Goal: Information Seeking & Learning: Learn about a topic

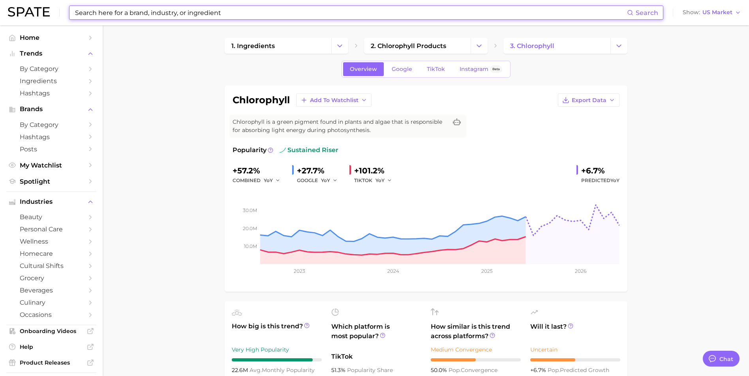
scroll to position [238, 0]
click at [212, 16] on input at bounding box center [350, 12] width 552 height 13
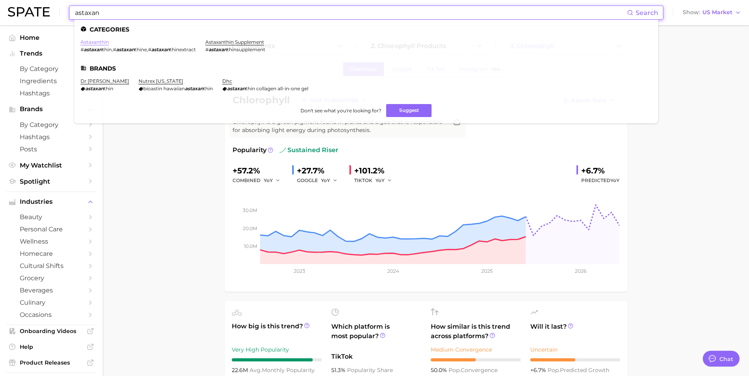
type input "astaxan"
click at [97, 44] on link "astaxanthin" at bounding box center [94, 42] width 28 height 6
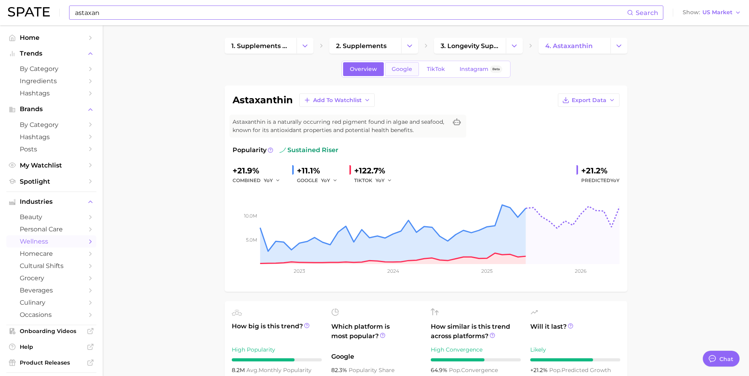
click at [403, 74] on link "Google" at bounding box center [402, 69] width 34 height 14
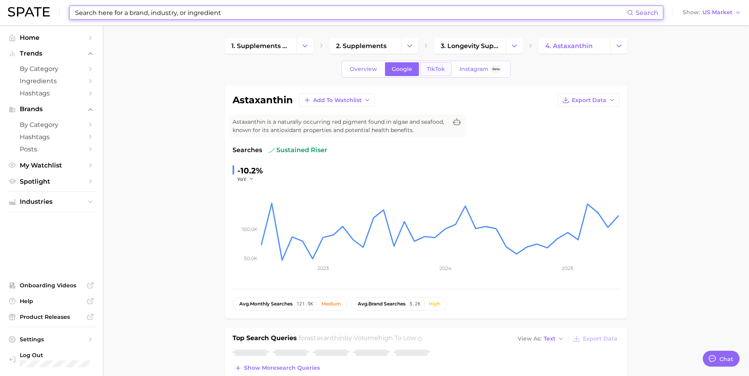
click at [435, 67] on span "TikTok" at bounding box center [436, 69] width 18 height 7
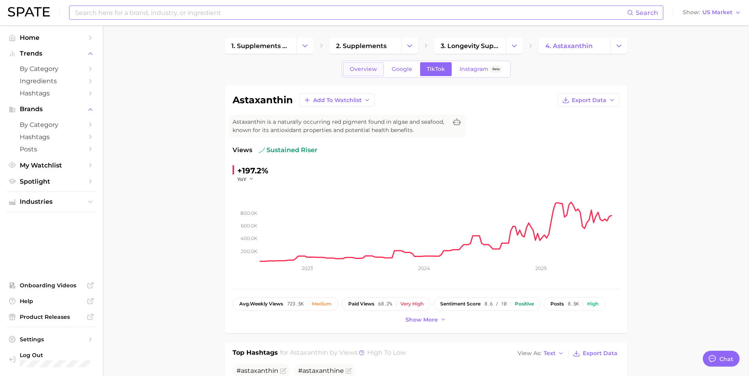
click at [353, 67] on span "Overview" at bounding box center [363, 69] width 27 height 7
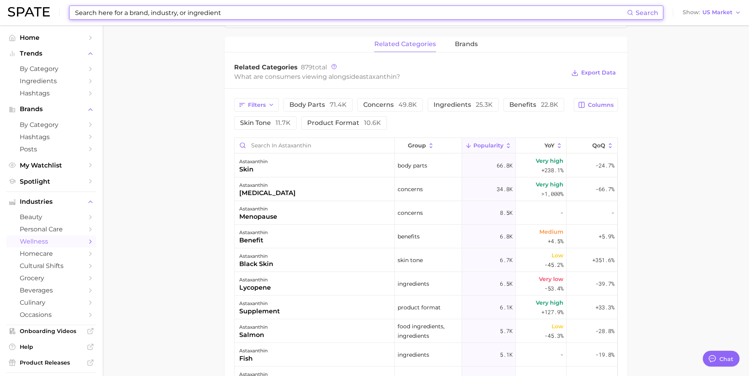
scroll to position [238, 0]
type textarea "x"
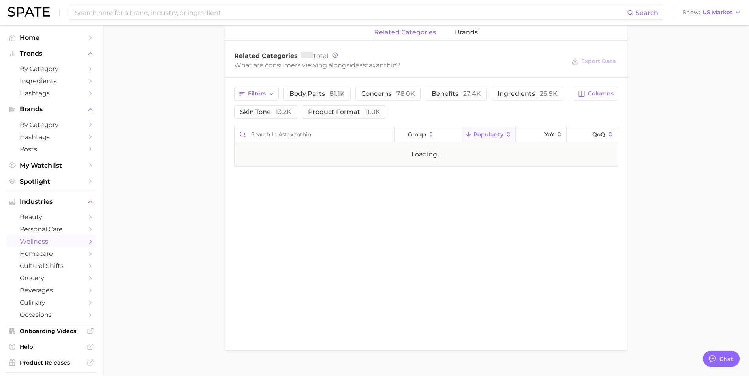
scroll to position [239, 0]
